Goal: Obtain resource: Download file/media

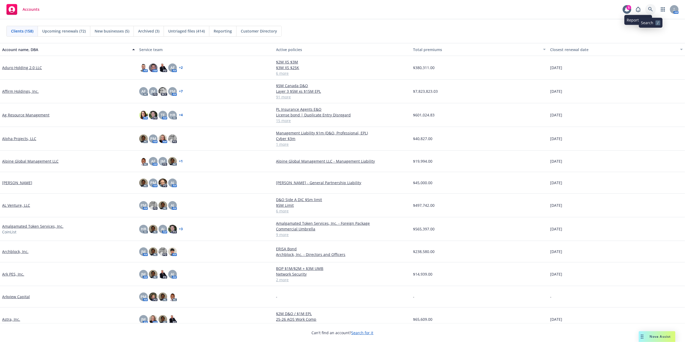
click at [650, 9] on icon at bounding box center [651, 9] width 5 height 5
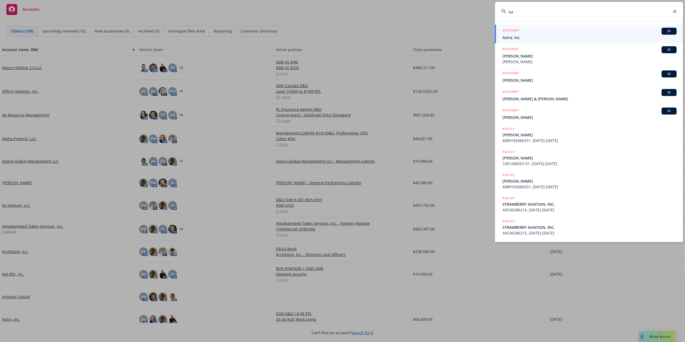
type input "s"
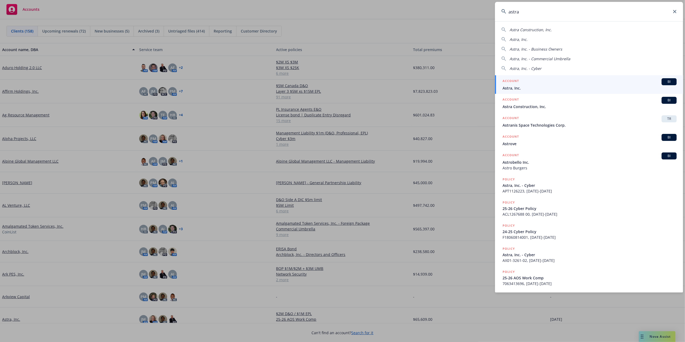
type input "astra"
click at [526, 90] on span "Astra, Inc." at bounding box center [590, 88] width 174 height 6
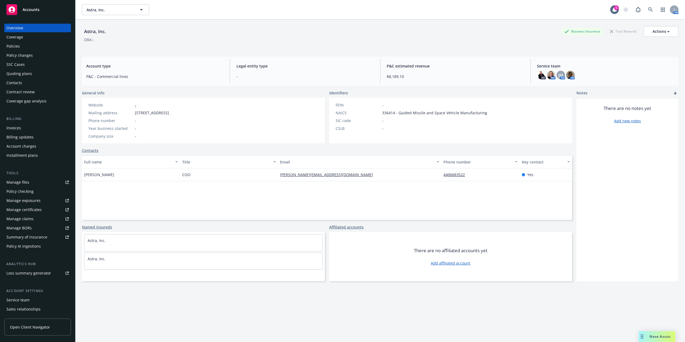
click at [25, 125] on div "Invoices" at bounding box center [37, 128] width 62 height 9
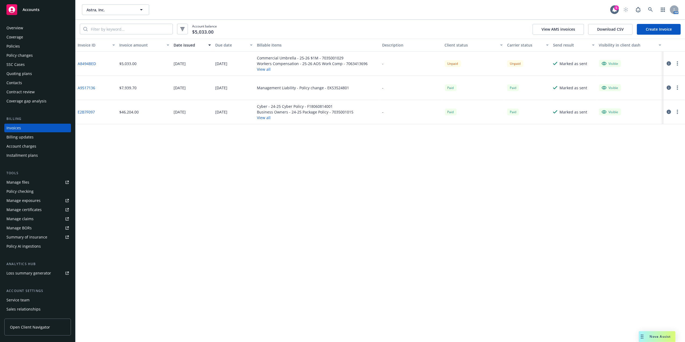
click at [662, 27] on link "Create Invoice" at bounding box center [659, 29] width 44 height 11
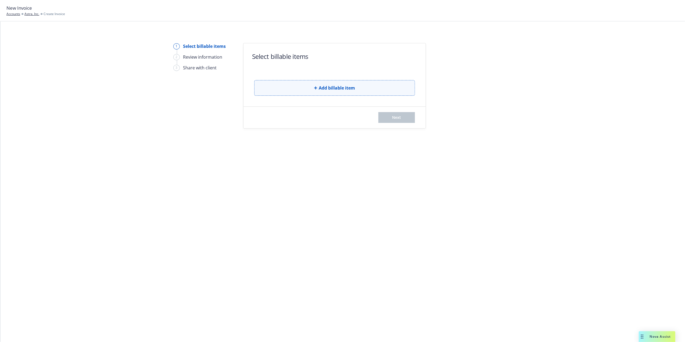
click at [331, 94] on button "Add billable item" at bounding box center [334, 88] width 161 height 16
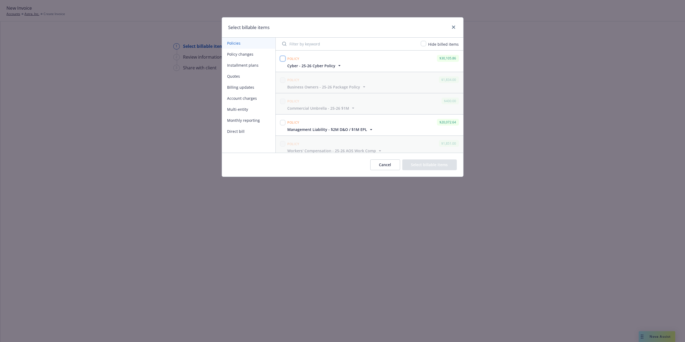
click at [282, 56] on input "checkbox" at bounding box center [282, 58] width 5 height 5
checkbox input "true"
click at [282, 125] on div at bounding box center [282, 123] width 5 height 8
drag, startPoint x: 282, startPoint y: 125, endPoint x: 282, endPoint y: 122, distance: 3.2
click at [282, 122] on input "checkbox" at bounding box center [282, 122] width 5 height 5
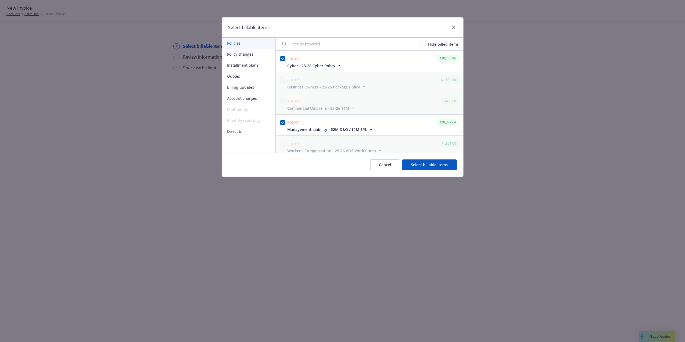
checkbox input "true"
click at [423, 167] on button "Select billable items" at bounding box center [429, 164] width 55 height 11
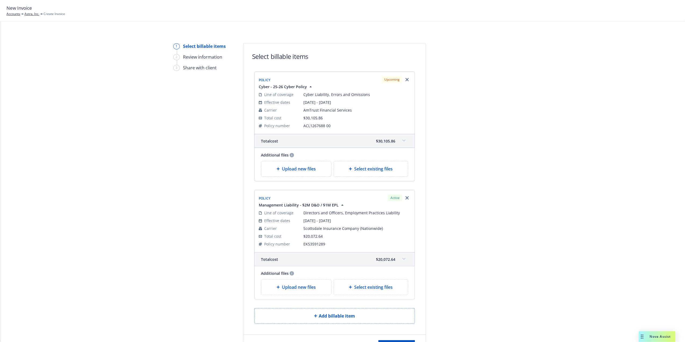
click at [406, 138] on div "Total cost $30,105.86" at bounding box center [335, 140] width 160 height 13
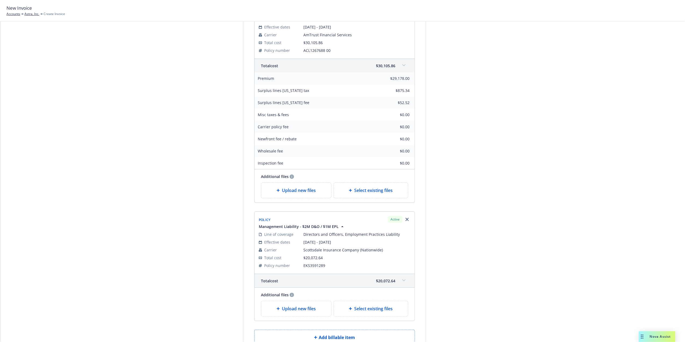
scroll to position [147, 0]
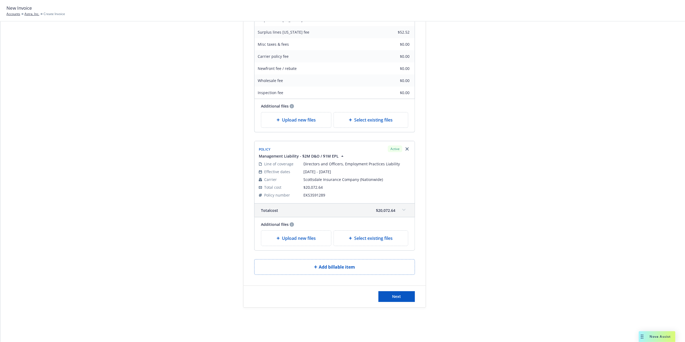
click at [396, 210] on div "Total cost $20,072.64" at bounding box center [335, 210] width 160 height 13
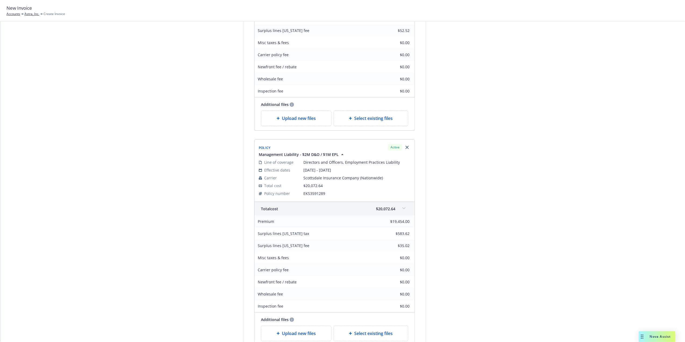
drag, startPoint x: 524, startPoint y: 204, endPoint x: 605, endPoint y: 233, distance: 86.2
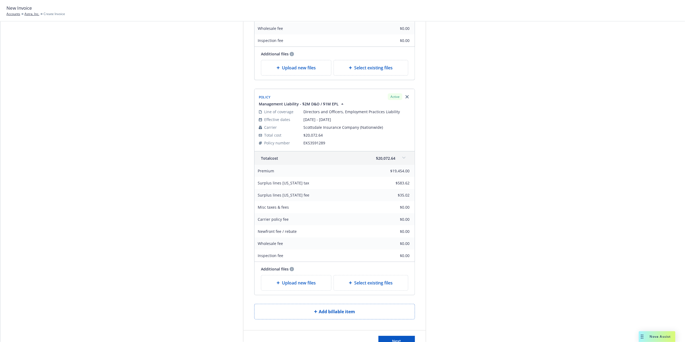
scroll to position [244, 0]
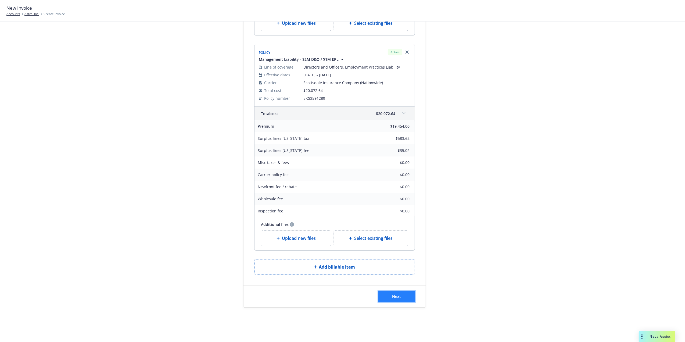
click at [393, 295] on span "Next" at bounding box center [397, 296] width 9 height 5
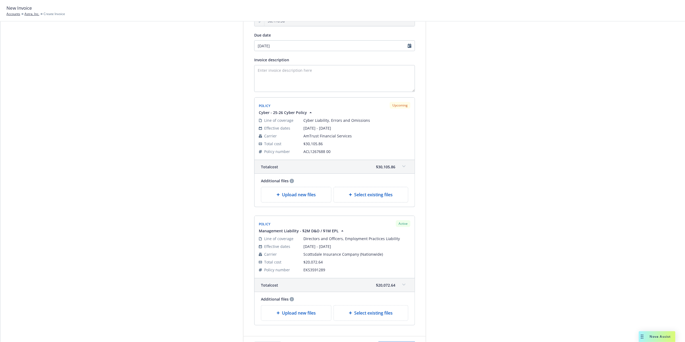
scroll to position [0, 0]
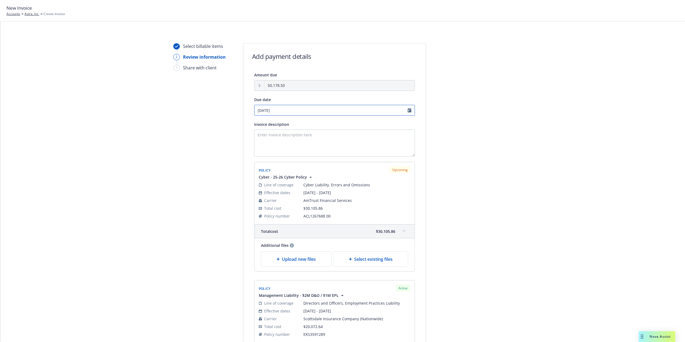
select select "September"
select select "2025"
click at [407, 109] on input "09/30/2025" at bounding box center [334, 110] width 161 height 11
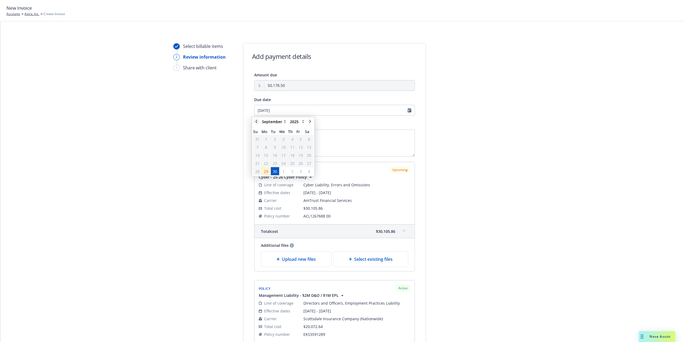
click at [256, 123] on icon "chevronLeft" at bounding box center [256, 121] width 3 height 3
click at [311, 122] on icon "chevronRight" at bounding box center [310, 121] width 2 height 3
click at [311, 120] on icon "chevronRight" at bounding box center [310, 121] width 3 height 3
select select "October"
click at [309, 146] on span "11" at bounding box center [309, 147] width 4 height 6
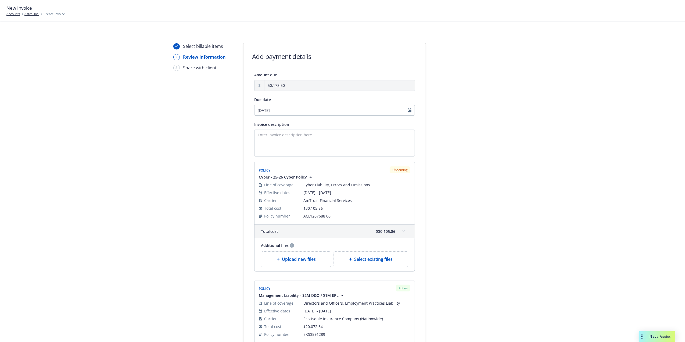
type input "10/11/2025"
click at [559, 179] on div "Select billable items 2 Review information 3 Share with client Add payment deta…" at bounding box center [343, 233] width 672 height 380
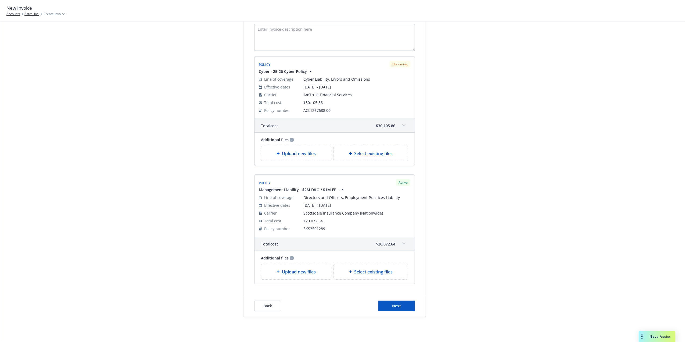
scroll to position [116, 0]
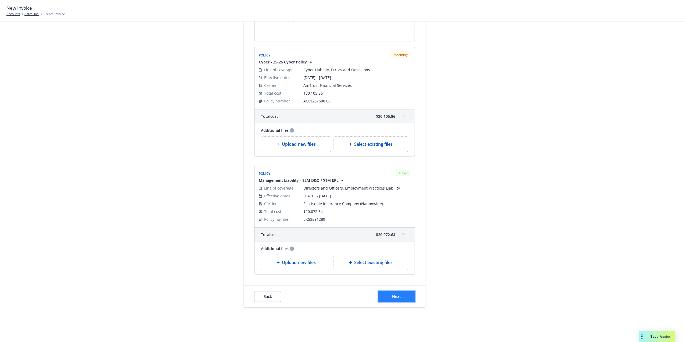
click at [393, 297] on span "Next" at bounding box center [397, 296] width 9 height 5
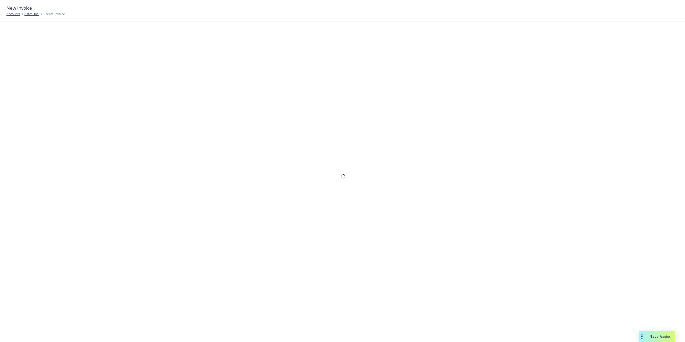
scroll to position [39, 0]
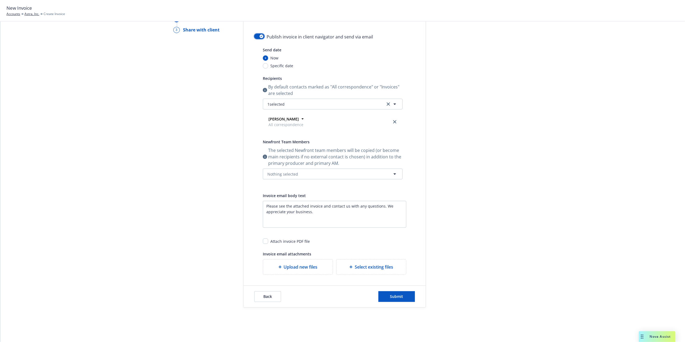
click at [254, 37] on button "button" at bounding box center [259, 36] width 10 height 5
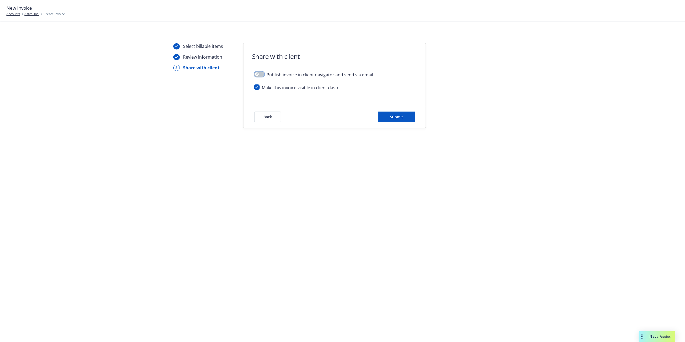
scroll to position [0, 0]
click at [397, 118] on span "Submit" at bounding box center [396, 116] width 13 height 5
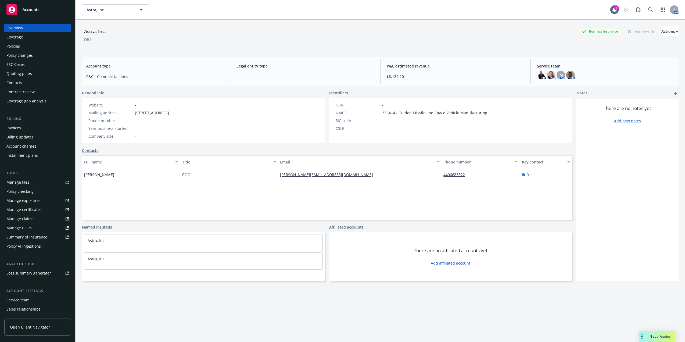
click at [16, 47] on div "Policies" at bounding box center [12, 46] width 13 height 9
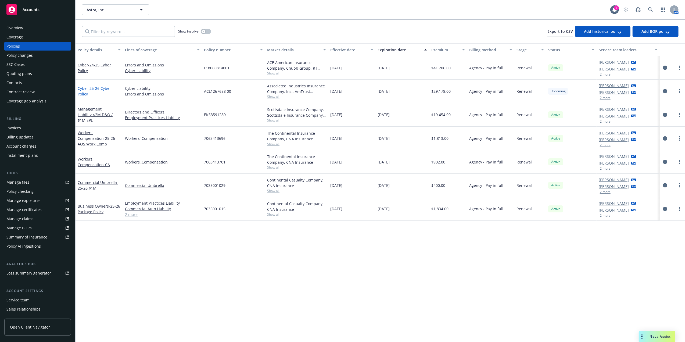
click at [84, 88] on link "Cyber - 25-26 Cyber Policy" at bounding box center [94, 91] width 33 height 11
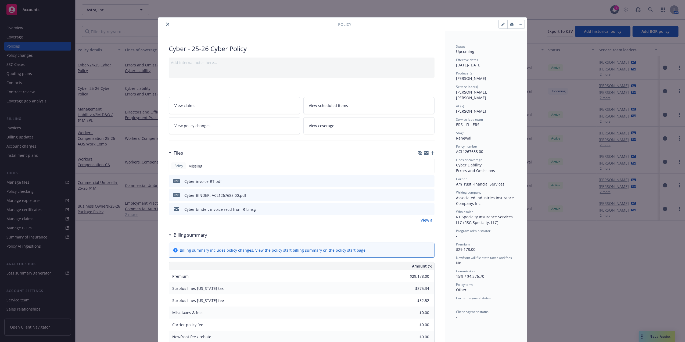
click at [166, 23] on icon "close" at bounding box center [167, 24] width 3 height 3
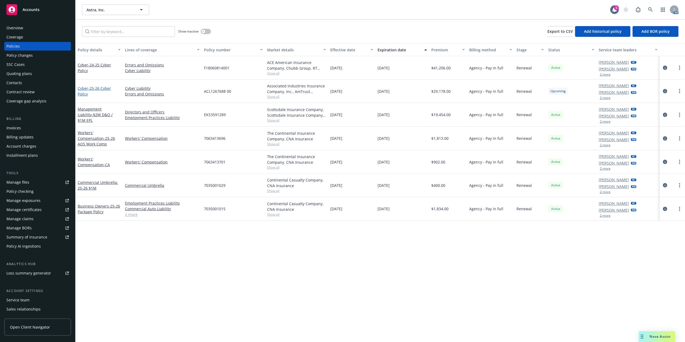
click at [94, 88] on span "- 25-26 Cyber Policy" at bounding box center [94, 91] width 33 height 11
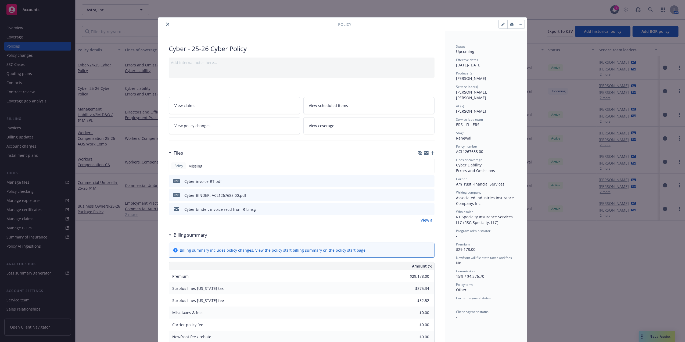
scroll to position [16, 0]
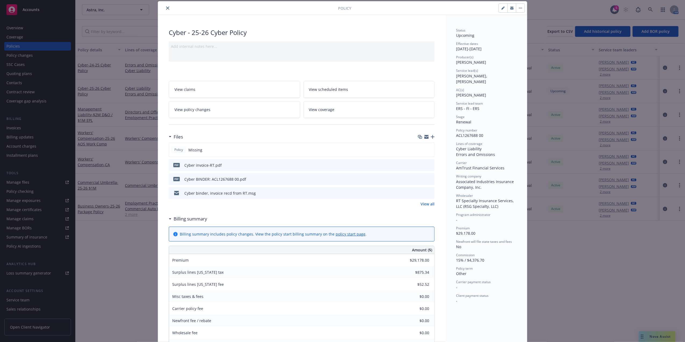
click at [427, 164] on icon "preview file" at bounding box center [429, 165] width 5 height 4
click at [165, 6] on button "close" at bounding box center [168, 8] width 6 height 6
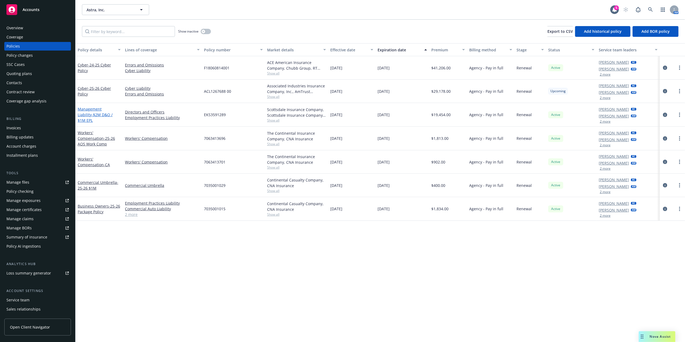
click at [102, 116] on span "- $2M D&O / $1M EPL" at bounding box center [95, 117] width 35 height 11
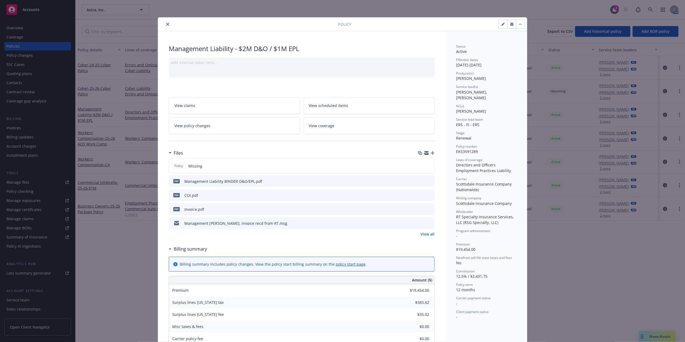
click at [427, 209] on icon "preview file" at bounding box center [429, 209] width 5 height 4
click at [166, 23] on icon "close" at bounding box center [167, 24] width 3 height 3
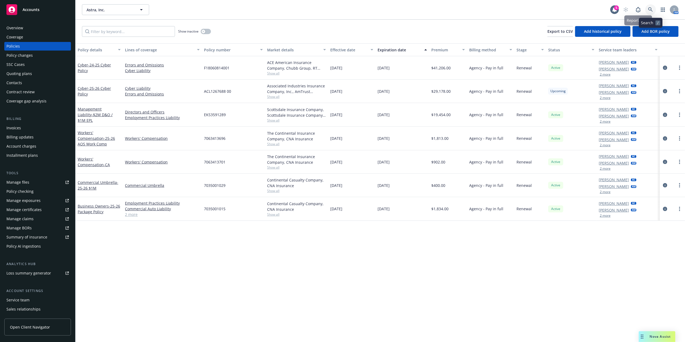
click at [655, 9] on link at bounding box center [651, 9] width 11 height 11
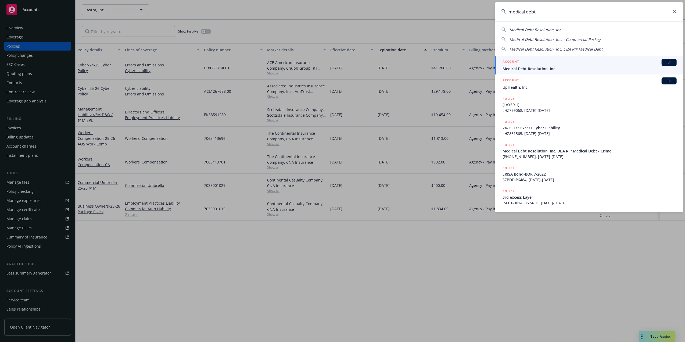
type input "medical debt"
click at [544, 65] on div "ACCOUNT BI" at bounding box center [590, 62] width 174 height 7
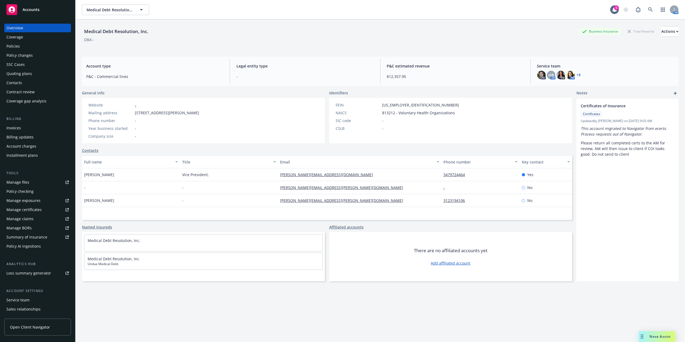
click at [14, 47] on div "Policies" at bounding box center [12, 46] width 13 height 9
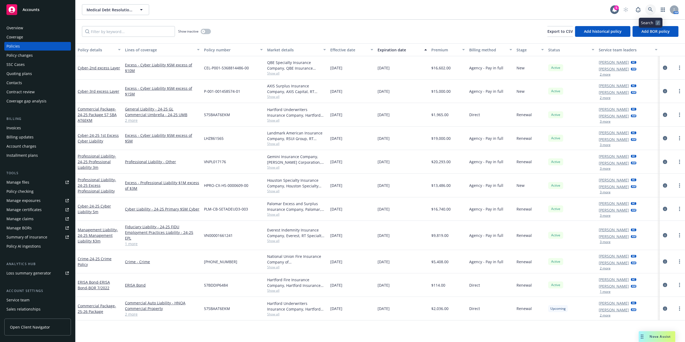
click at [651, 8] on icon at bounding box center [651, 9] width 5 height 5
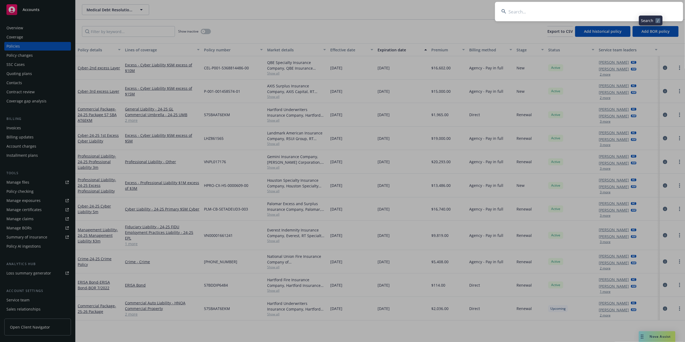
type input "EOC-327684"
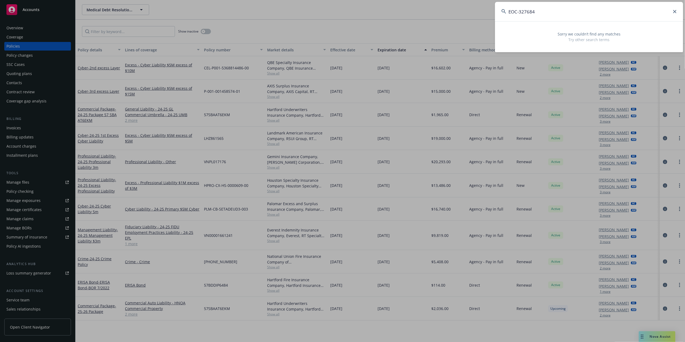
drag, startPoint x: 580, startPoint y: 13, endPoint x: 366, endPoint y: 10, distance: 214.0
click at [387, 13] on div "EOC-327684 Sorry we couldn’t find any matches Try other search terms" at bounding box center [342, 171] width 685 height 342
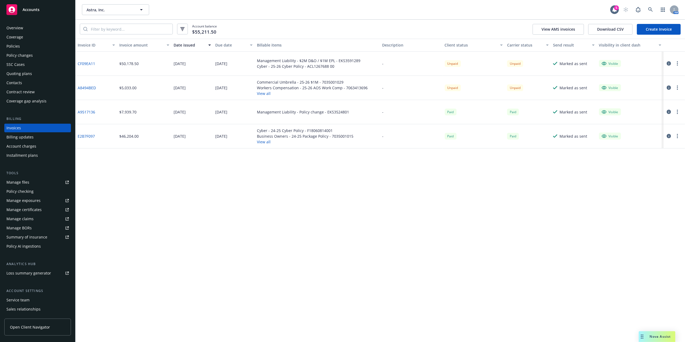
click at [84, 62] on link "CF09EA11" at bounding box center [86, 64] width 17 height 6
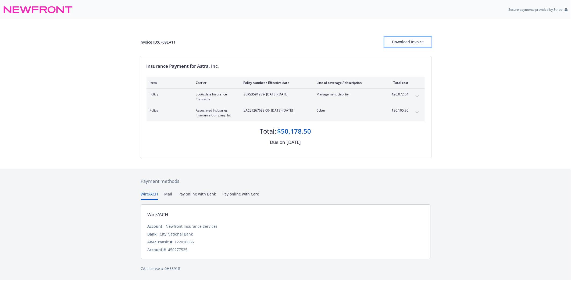
click at [415, 41] on div "Download Invoice" at bounding box center [407, 42] width 47 height 10
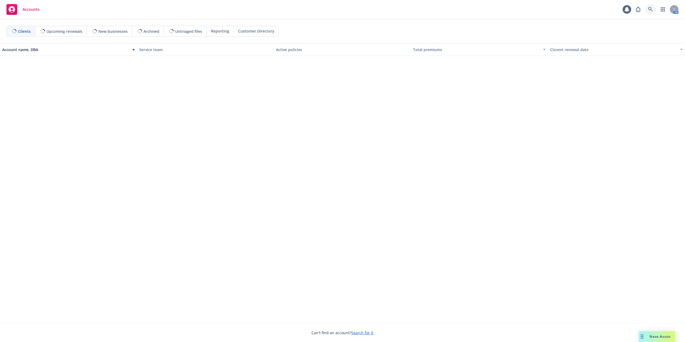
click at [649, 8] on icon at bounding box center [651, 9] width 5 height 5
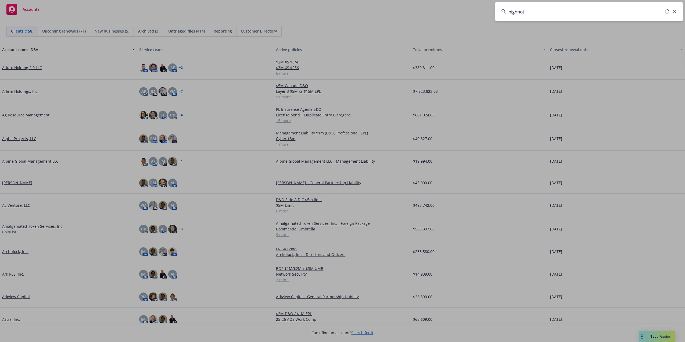
type input "highnote"
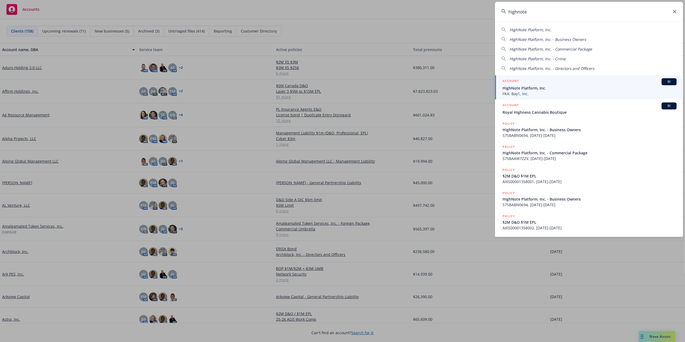
click at [532, 91] on span "FKA: Bay1, Inc." at bounding box center [590, 94] width 174 height 6
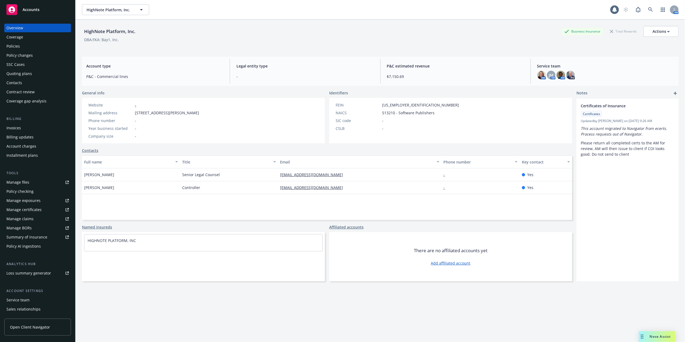
click at [25, 43] on div "Policies" at bounding box center [37, 46] width 62 height 9
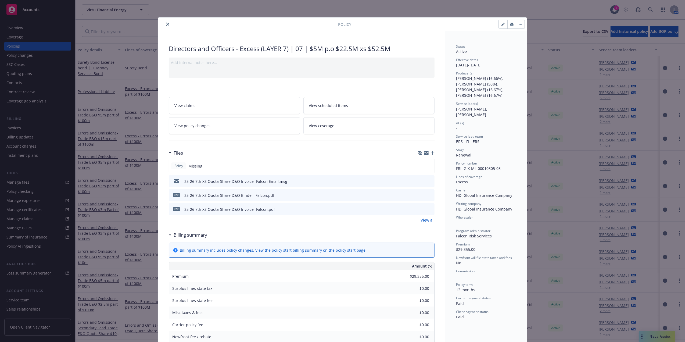
click at [166, 24] on icon "close" at bounding box center [167, 24] width 3 height 3
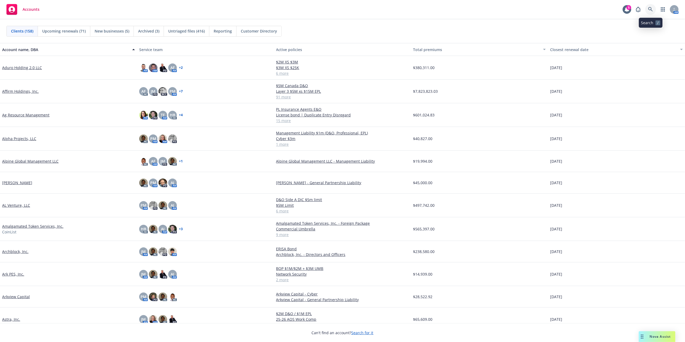
click at [651, 9] on icon at bounding box center [651, 9] width 5 height 5
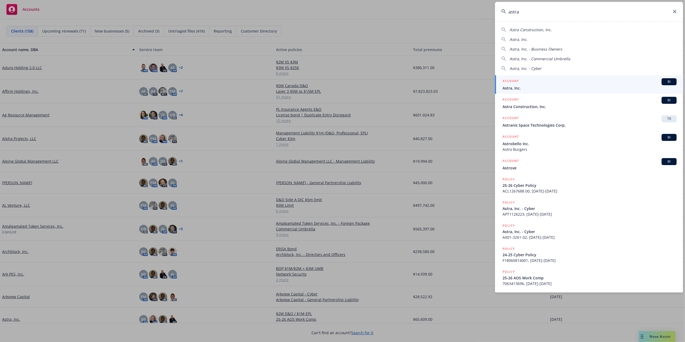
type input "astra"
drag, startPoint x: 533, startPoint y: 85, endPoint x: 533, endPoint y: 90, distance: 4.6
click at [533, 85] on div "ACCOUNT BI" at bounding box center [590, 81] width 174 height 7
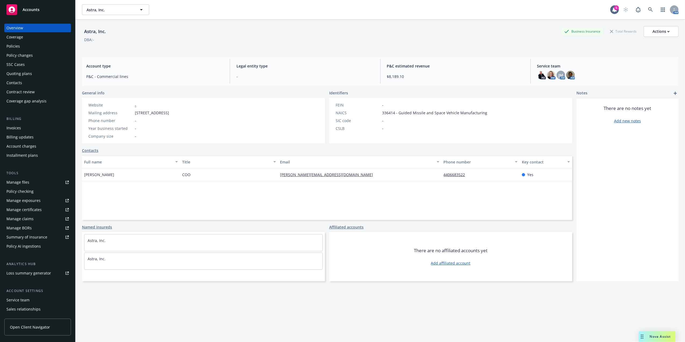
click at [19, 50] on div "Policies" at bounding box center [12, 46] width 13 height 9
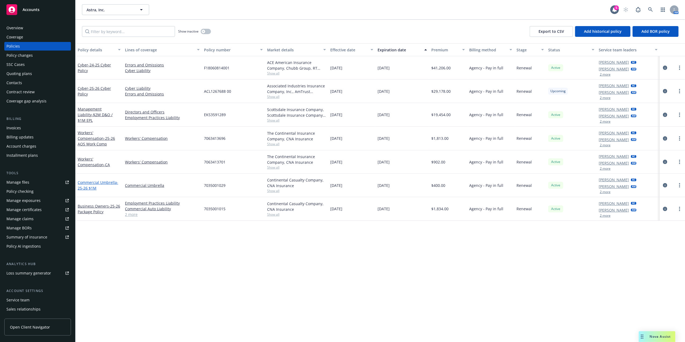
click at [94, 186] on span "- 25-26 $1M" at bounding box center [98, 185] width 41 height 11
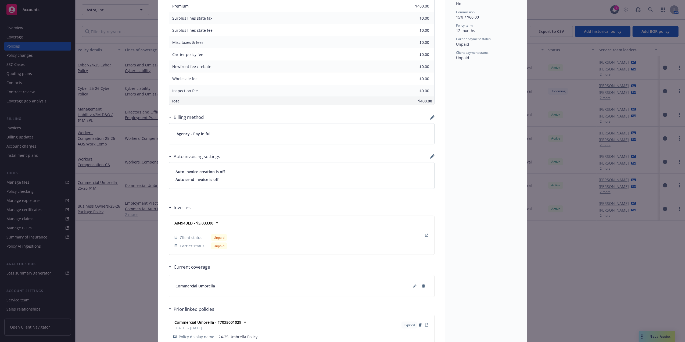
scroll to position [294, 0]
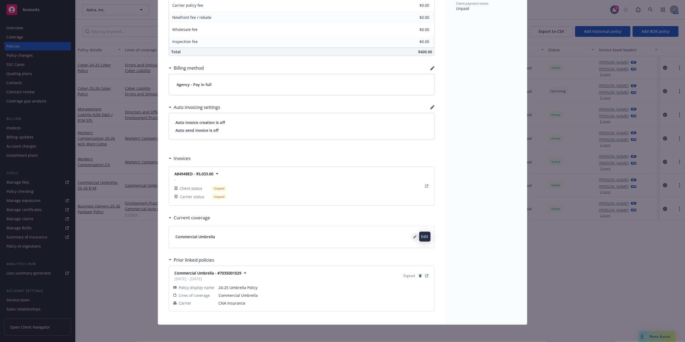
click at [411, 234] on button at bounding box center [415, 237] width 9 height 9
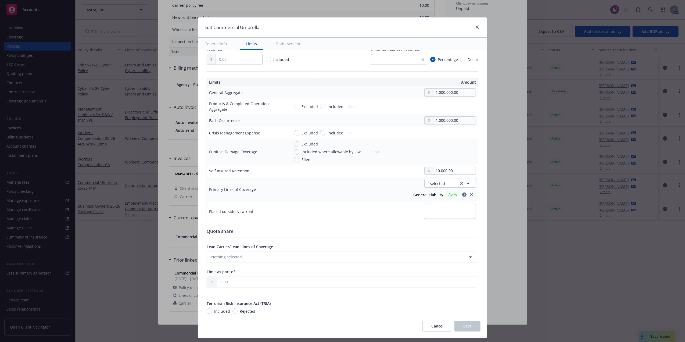
scroll to position [121, 0]
click at [438, 184] on span "1 selected" at bounding box center [436, 185] width 17 height 6
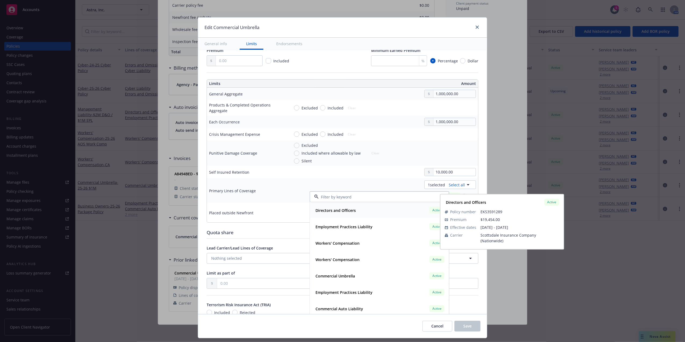
scroll to position [40, 0]
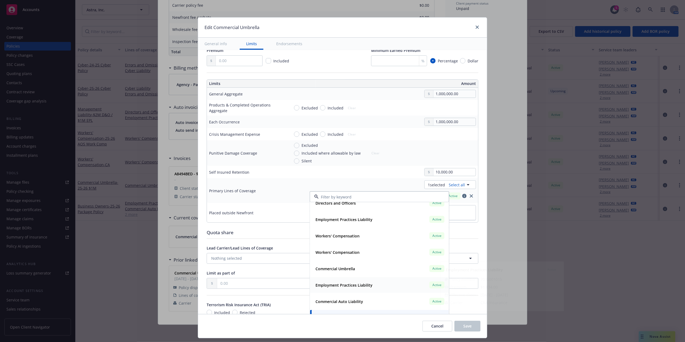
click at [345, 288] on strong "Employment Practices Liability" at bounding box center [344, 285] width 57 height 5
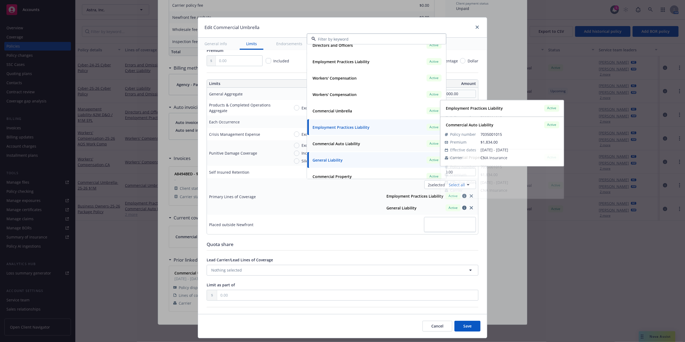
click at [351, 147] on div "Commercial Auto Liability" at bounding box center [336, 144] width 51 height 8
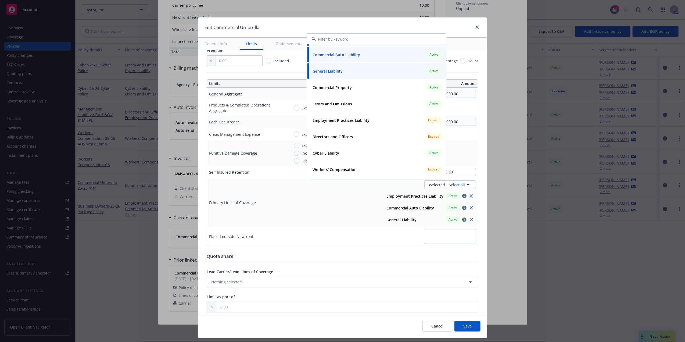
scroll to position [118, 0]
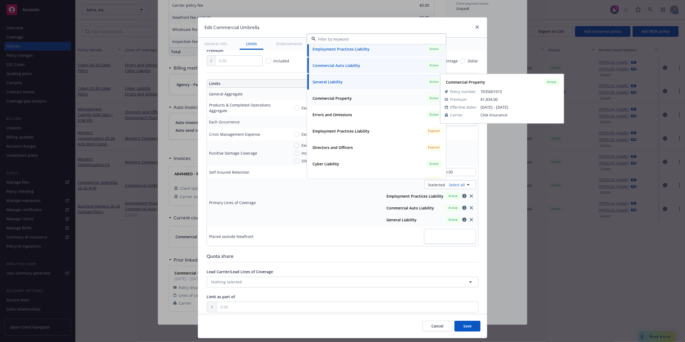
click at [383, 95] on div "Commercial Property Active" at bounding box center [377, 98] width 132 height 9
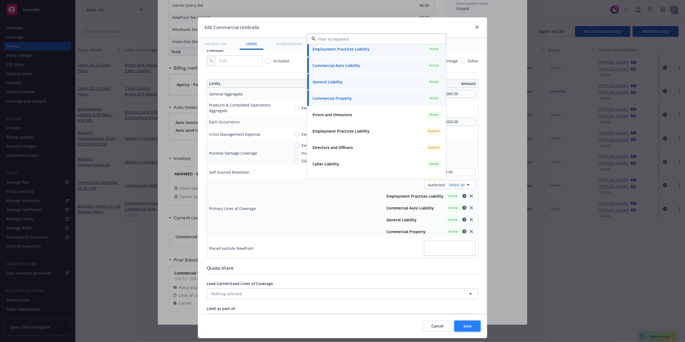
click at [468, 327] on span "Save" at bounding box center [468, 325] width 8 height 5
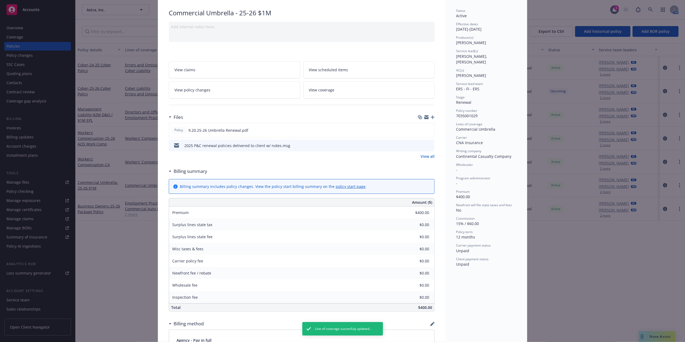
scroll to position [0, 0]
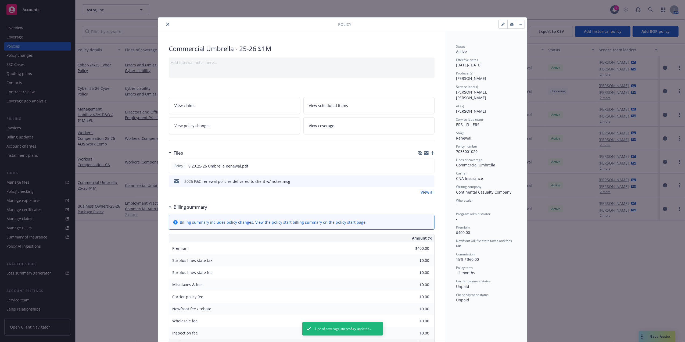
click at [165, 22] on button "close" at bounding box center [168, 24] width 6 height 6
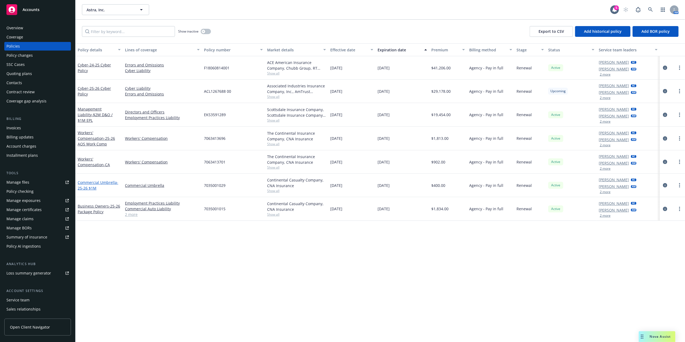
click at [88, 187] on span "- 25-26 $1M" at bounding box center [98, 185] width 41 height 11
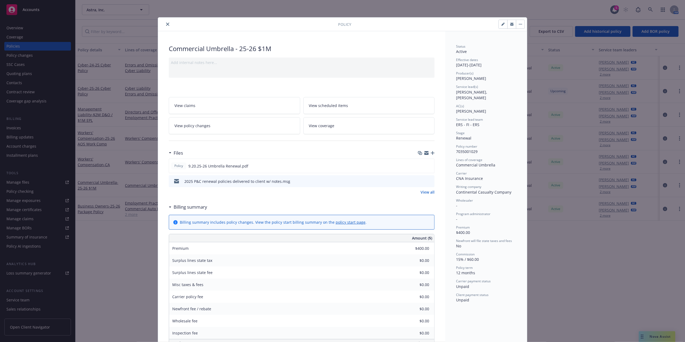
scroll to position [16, 0]
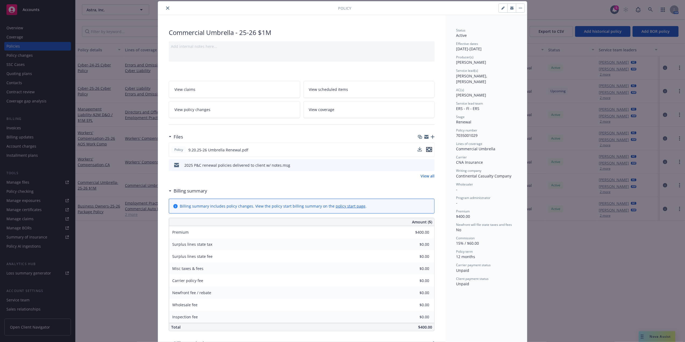
click at [427, 149] on icon "preview file" at bounding box center [429, 150] width 5 height 4
click at [166, 6] on icon "close" at bounding box center [167, 7] width 3 height 3
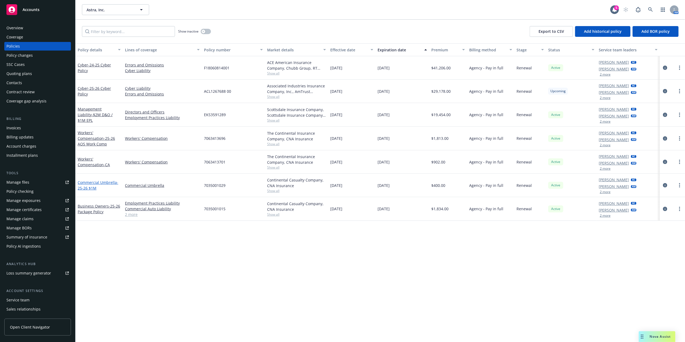
click at [92, 185] on span "- 25-26 $1M" at bounding box center [98, 185] width 41 height 11
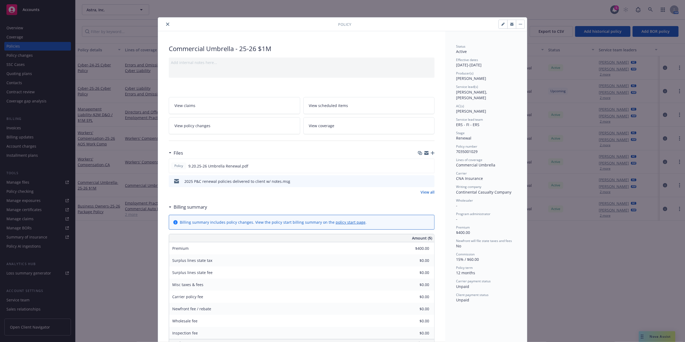
scroll to position [16, 0]
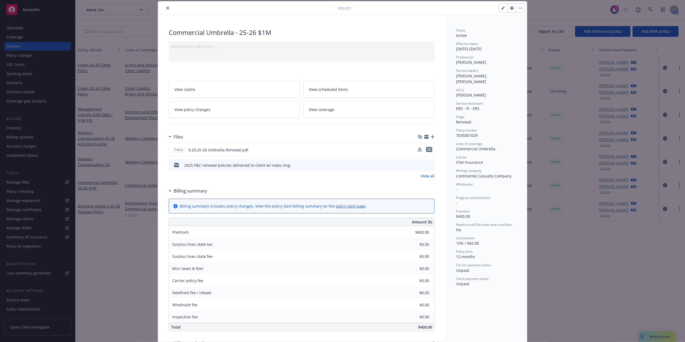
click at [427, 149] on icon "preview file" at bounding box center [429, 150] width 5 height 4
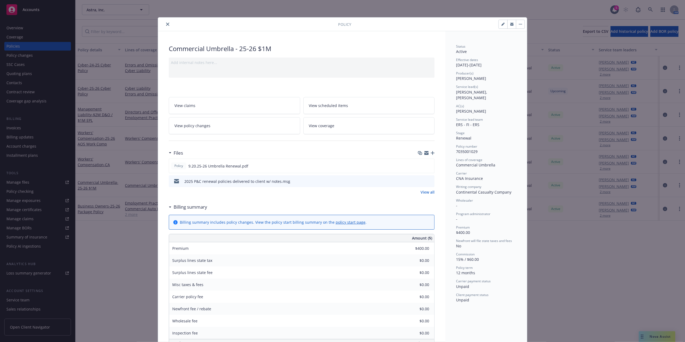
scroll to position [294, 0]
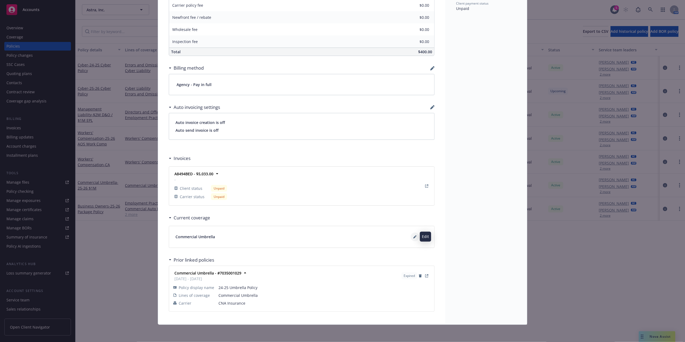
click at [412, 234] on button at bounding box center [415, 237] width 9 height 9
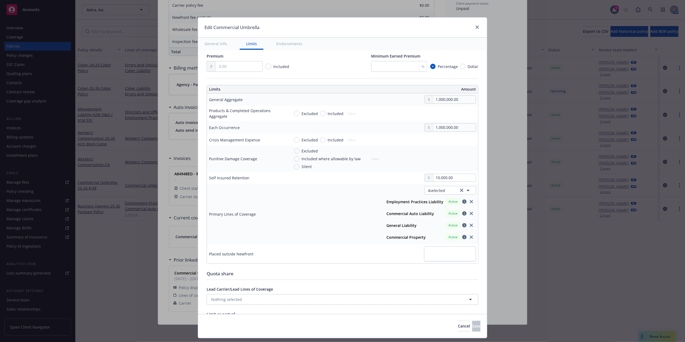
scroll to position [120, 0]
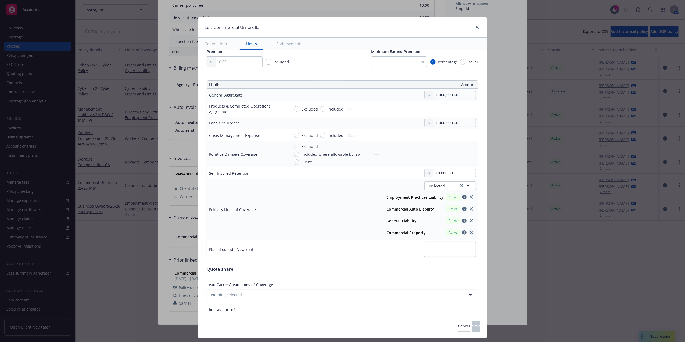
click at [470, 234] on icon "close" at bounding box center [471, 232] width 3 height 3
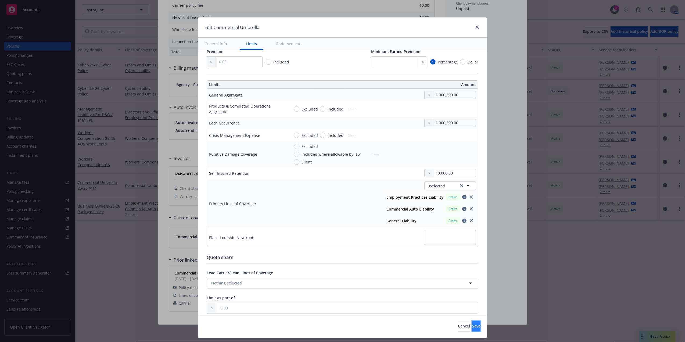
click at [472, 325] on span "Save" at bounding box center [476, 325] width 8 height 5
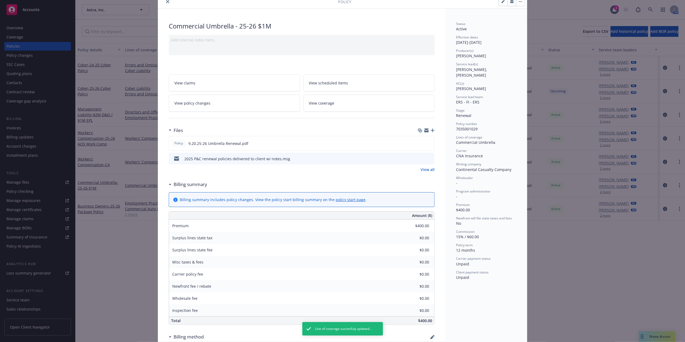
scroll to position [0, 0]
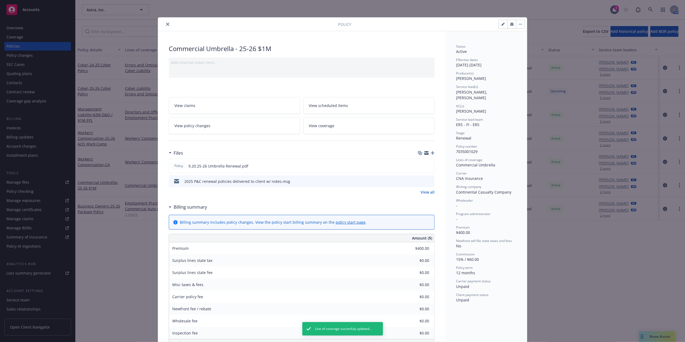
click at [166, 23] on icon "close" at bounding box center [167, 24] width 3 height 3
